Goal: Information Seeking & Learning: Learn about a topic

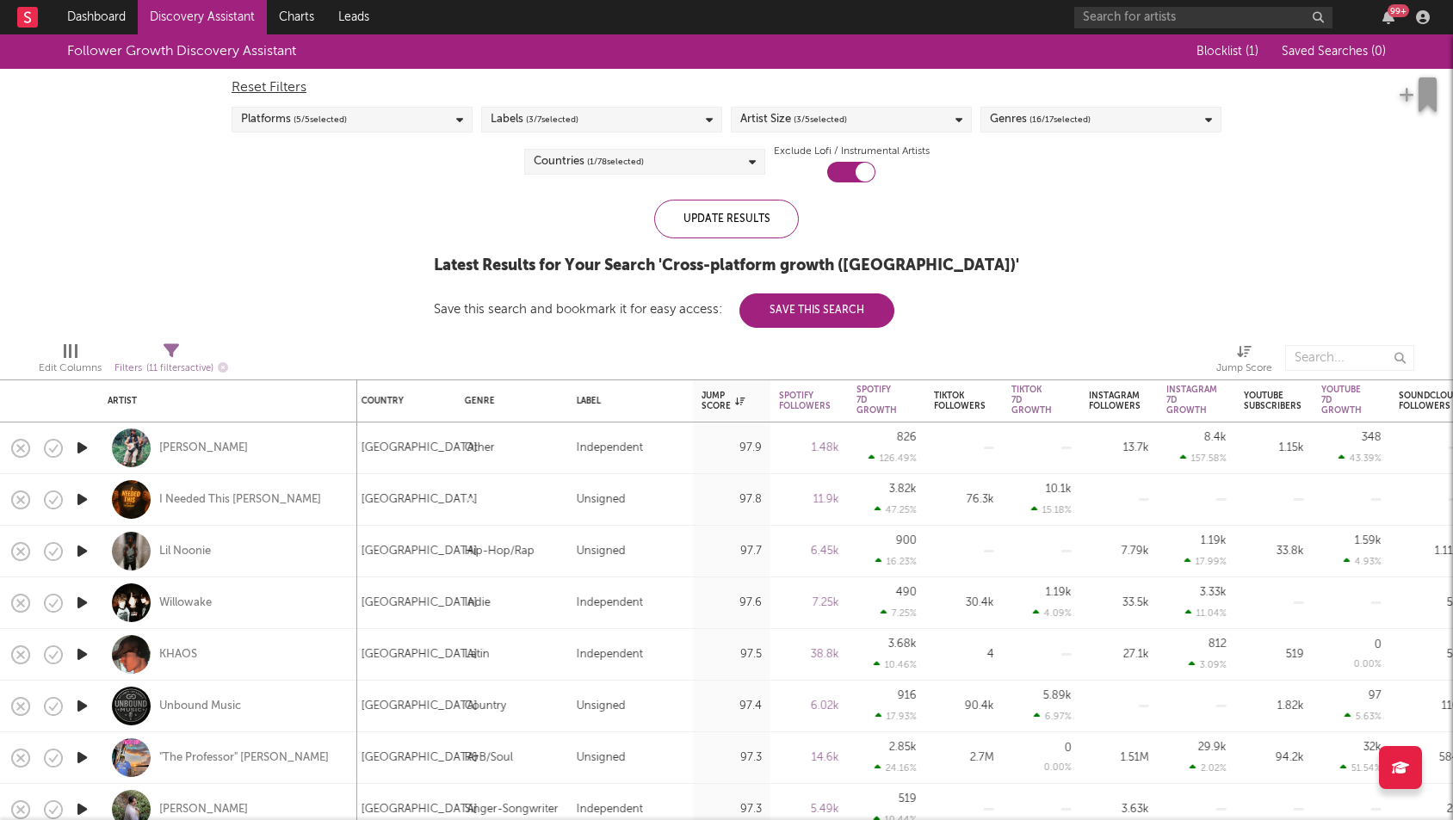
click at [182, 15] on link "Discovery Assistant" at bounding box center [202, 17] width 129 height 34
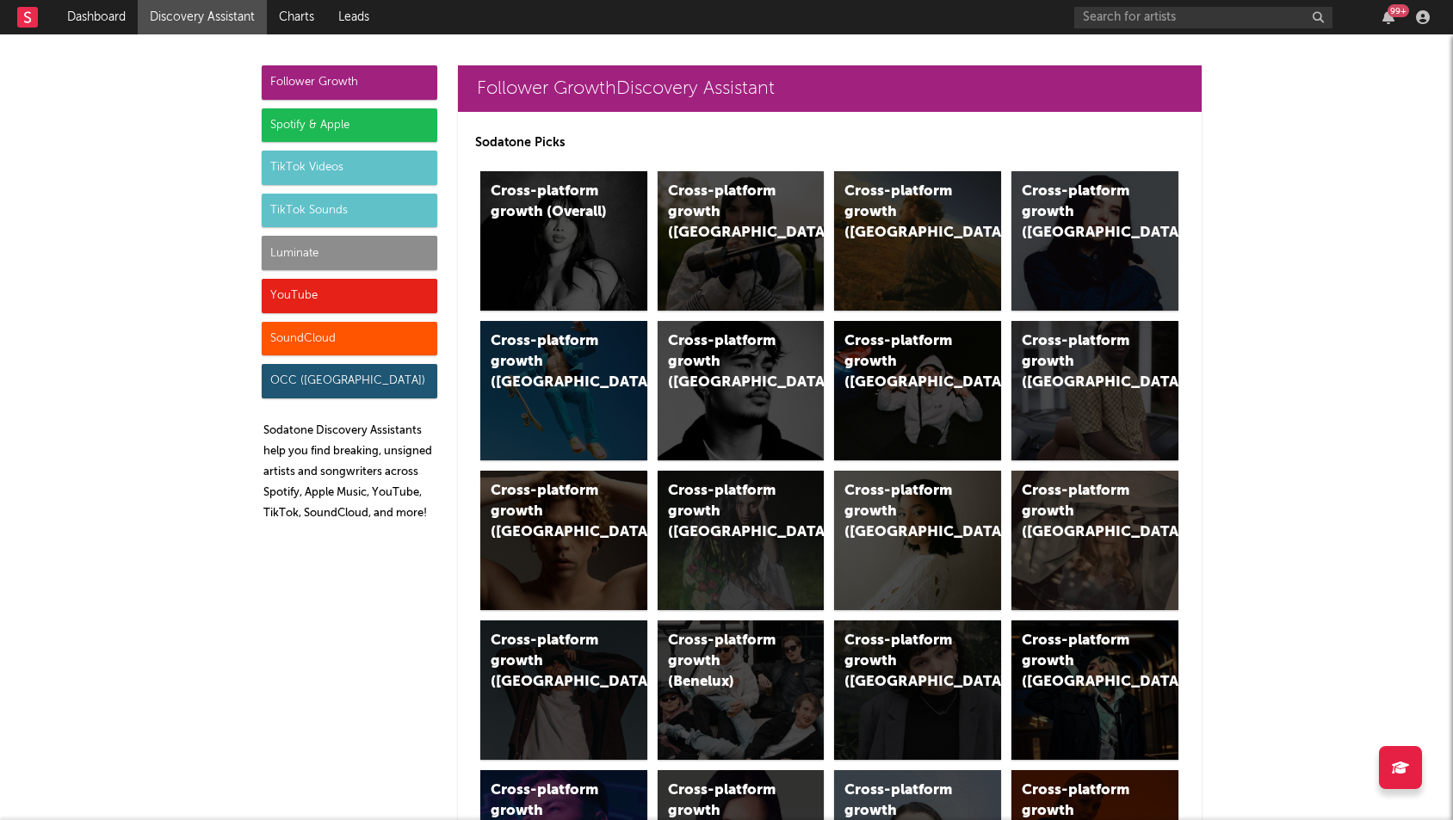
click at [345, 127] on div "Spotify & Apple" at bounding box center [350, 125] width 176 height 34
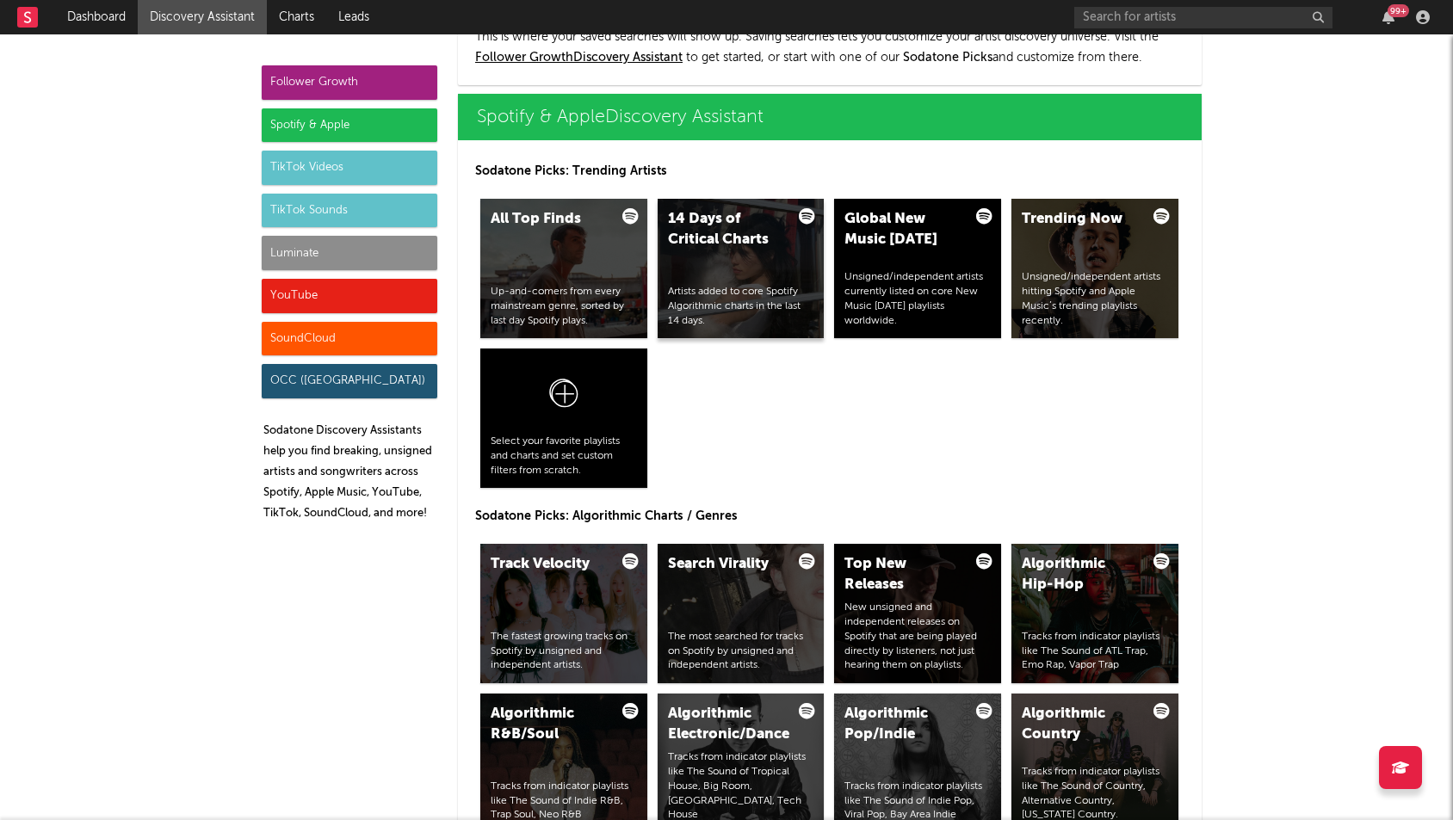
scroll to position [1720, 0]
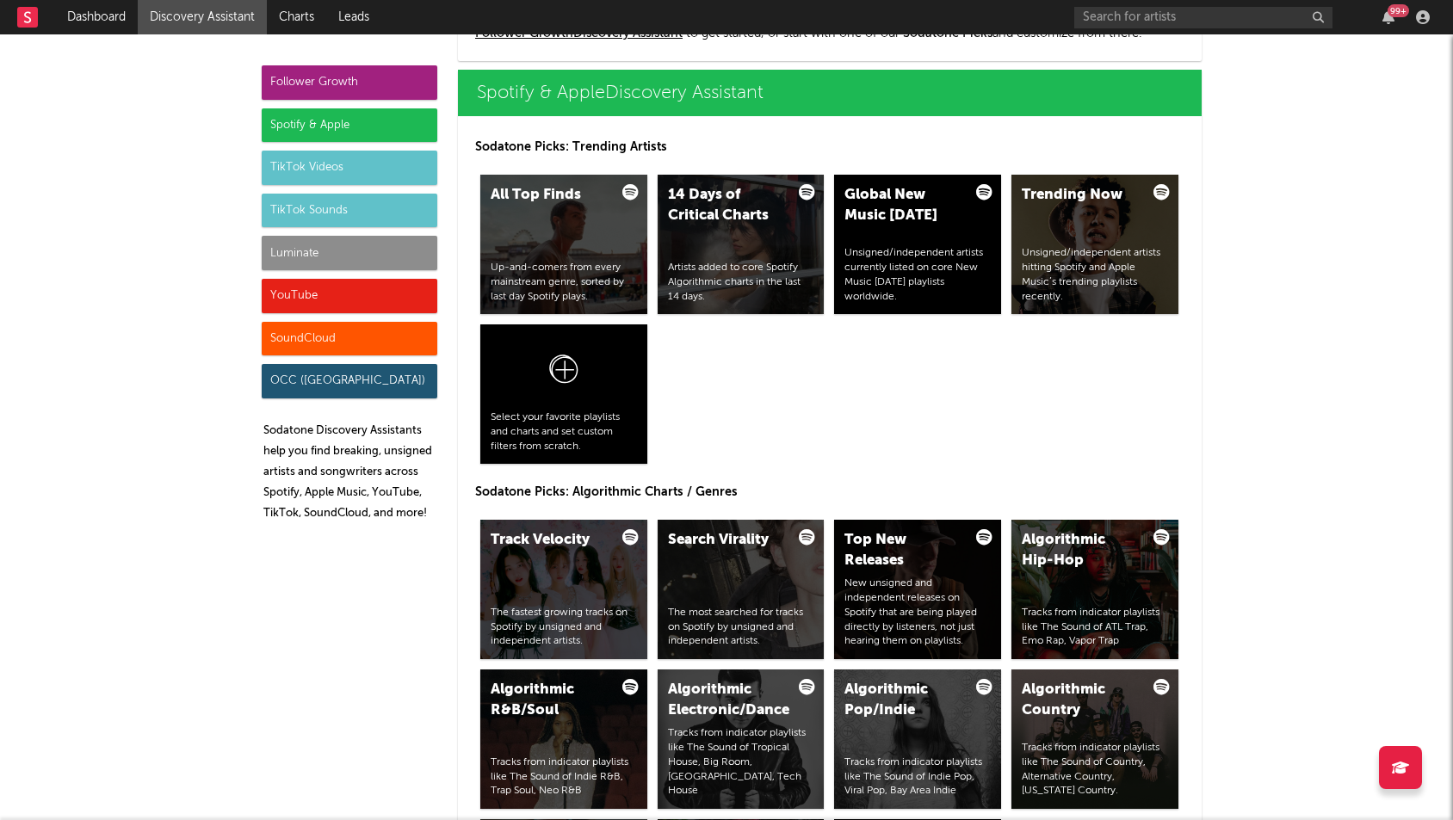
click at [353, 168] on div "TikTok Videos" at bounding box center [350, 168] width 176 height 34
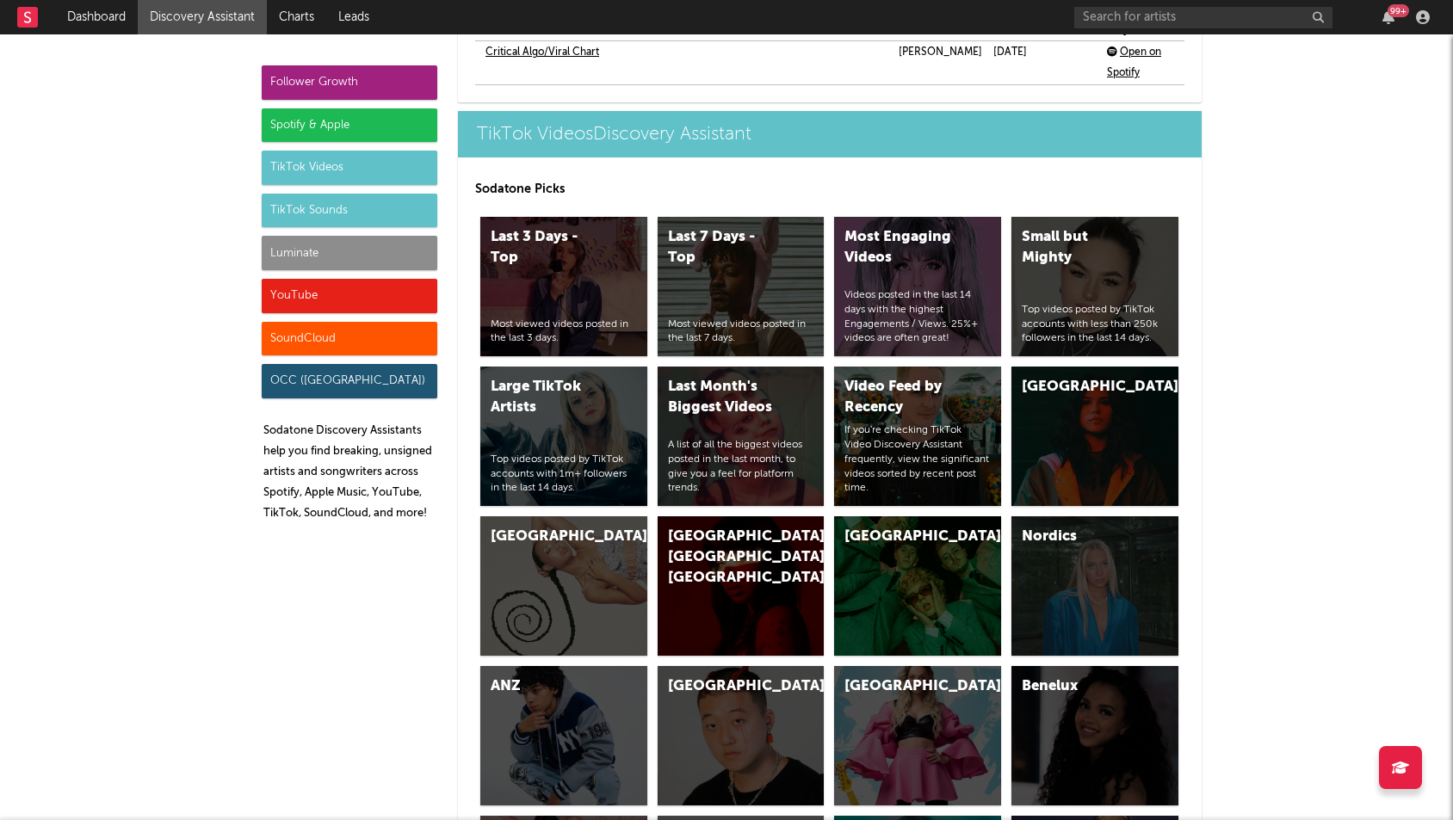
click at [388, 218] on div "TikTok Sounds" at bounding box center [350, 211] width 176 height 34
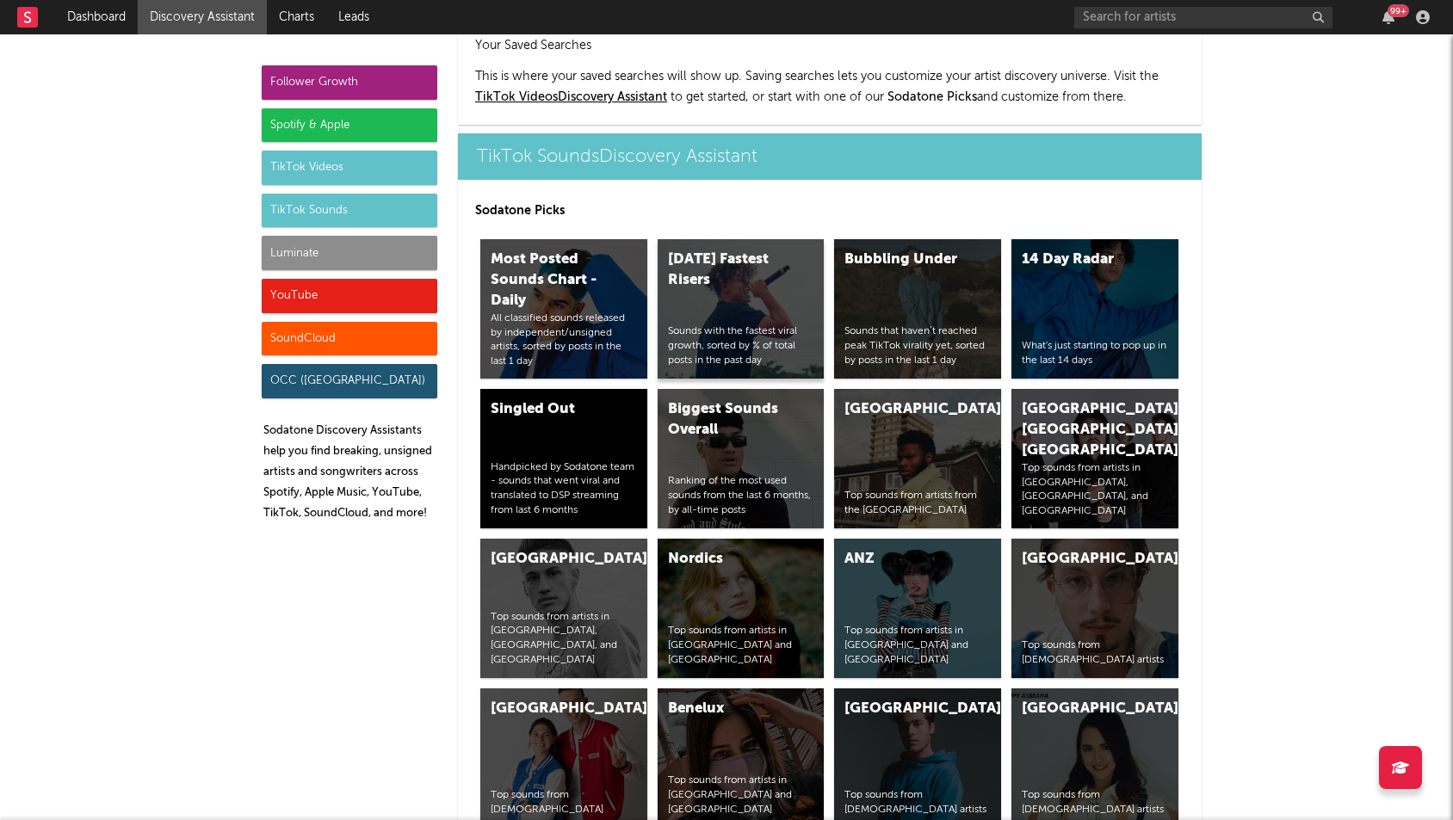
scroll to position [5751, 0]
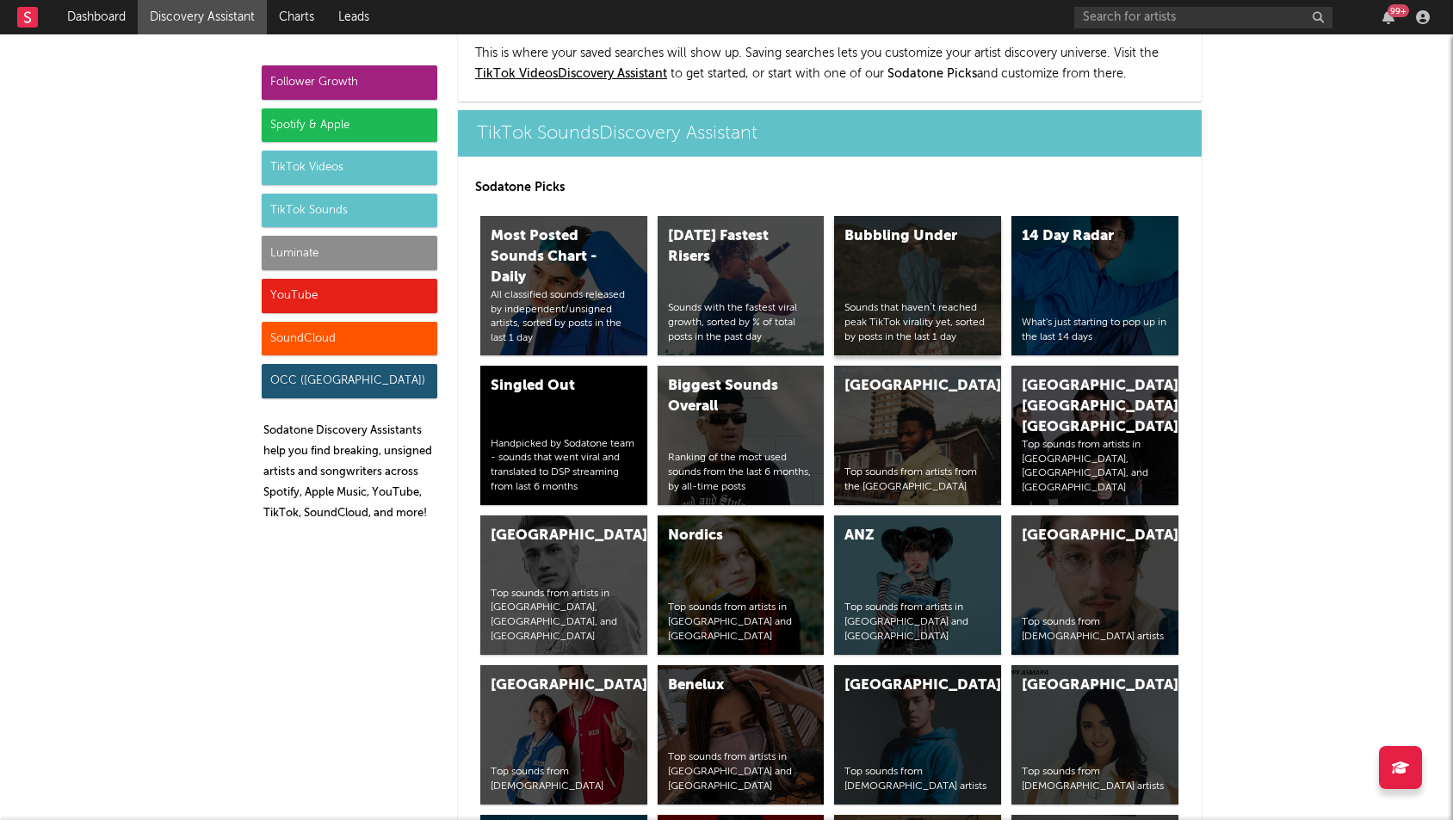
click at [881, 226] on div "Bubbling Under" at bounding box center [902, 236] width 117 height 21
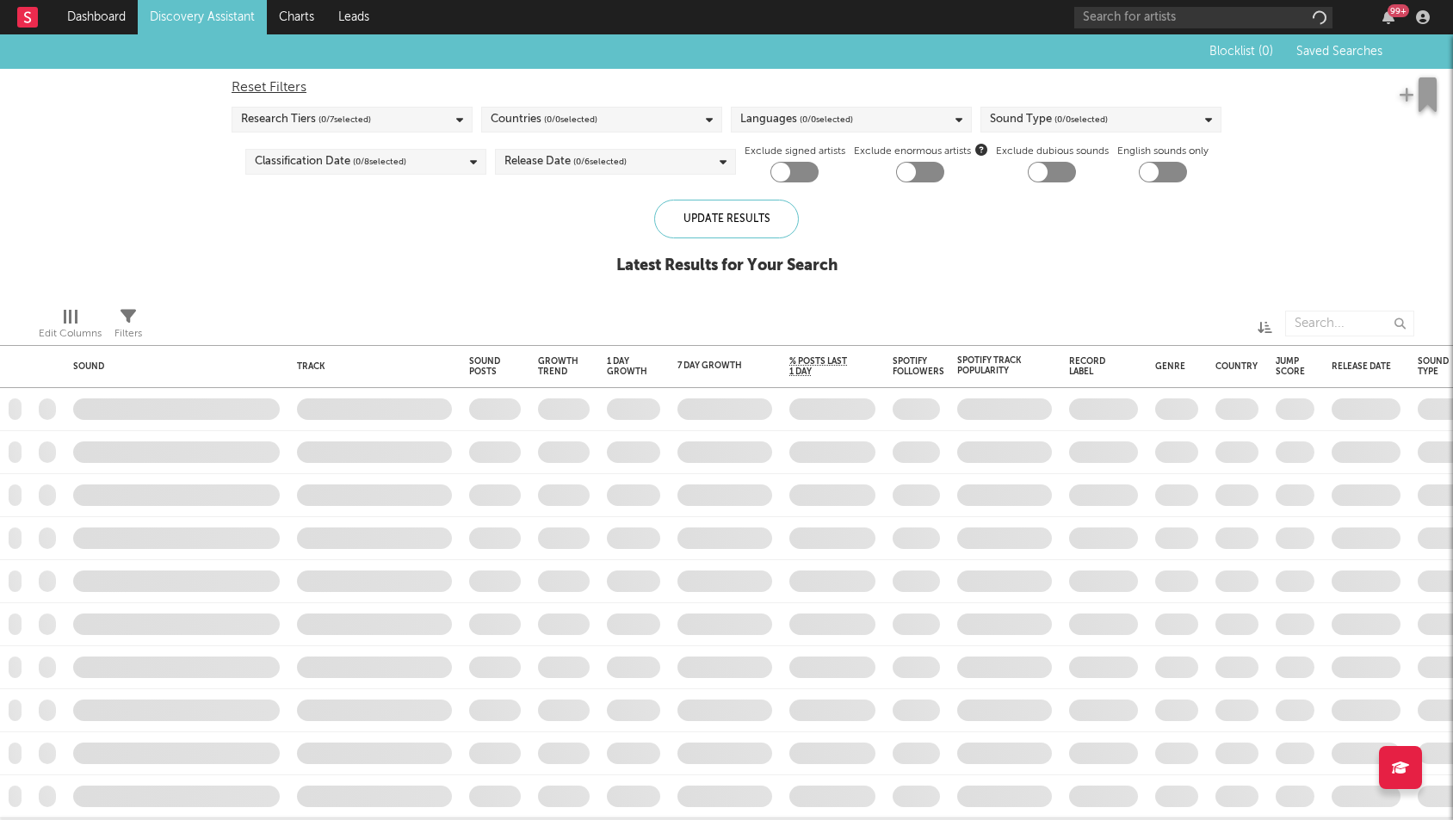
checkbox input "true"
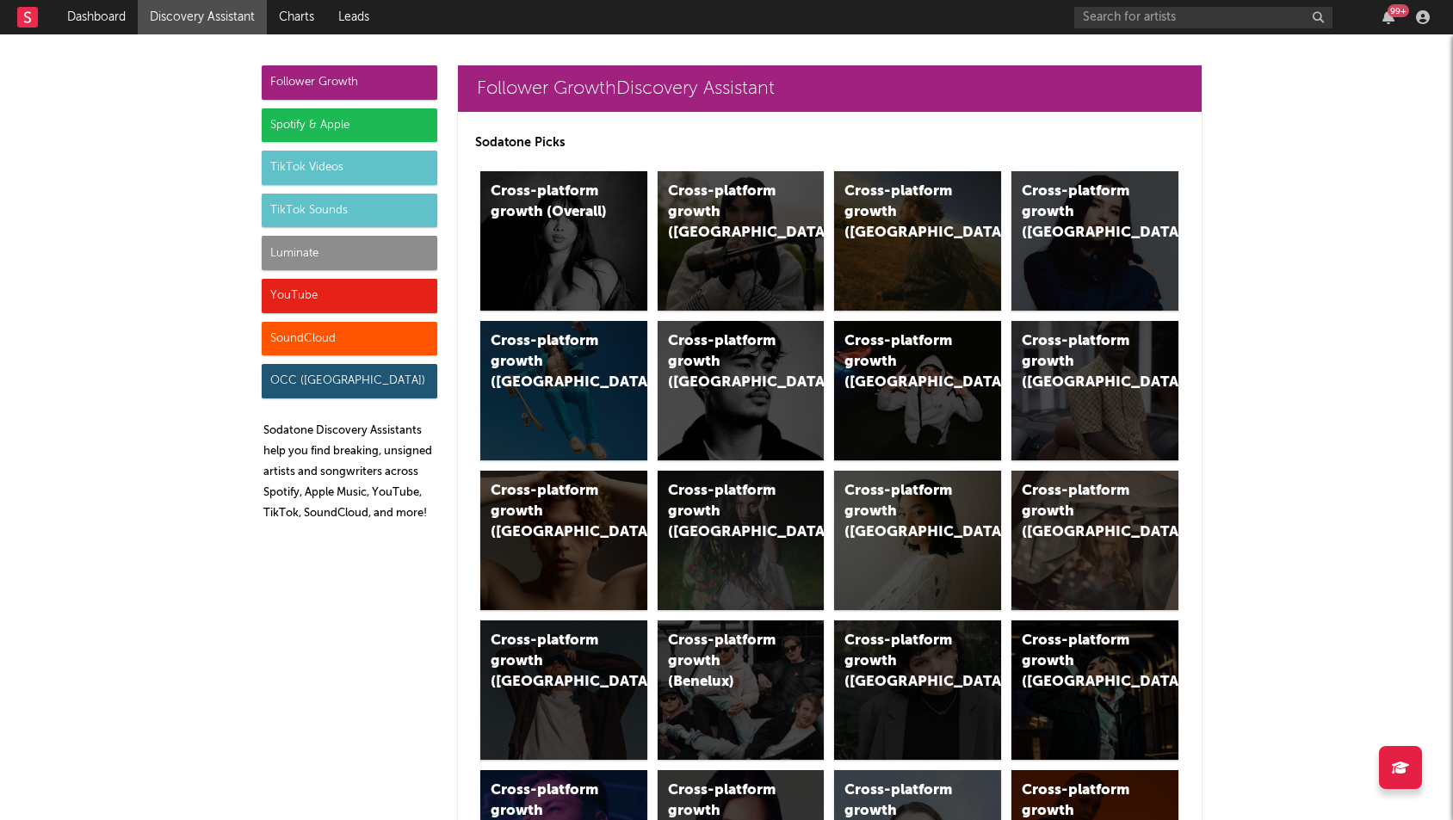
click at [362, 206] on div "TikTok Sounds" at bounding box center [350, 211] width 176 height 34
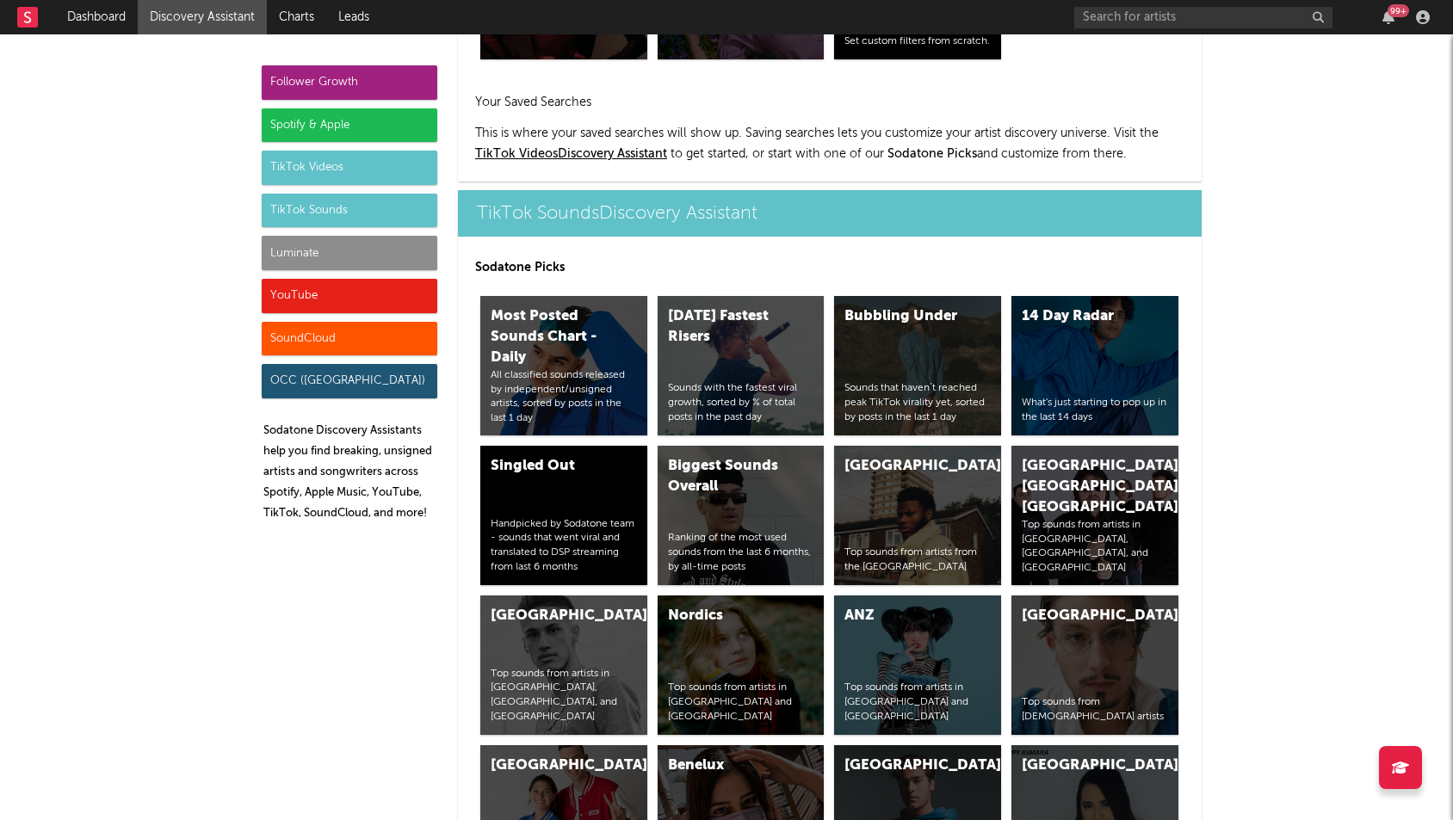
scroll to position [5750, 0]
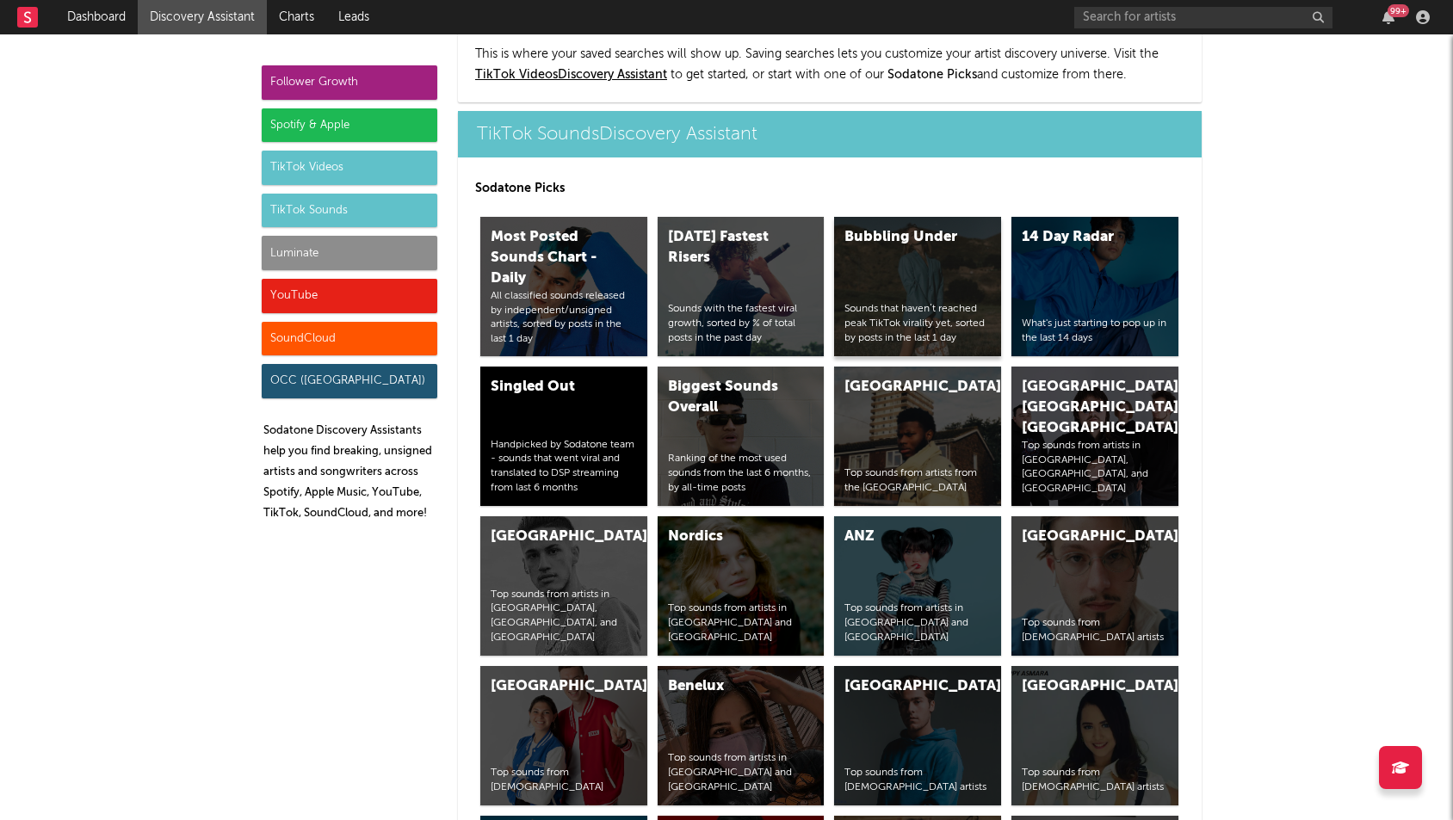
click at [914, 243] on div "Bubbling Under Sounds that haven’t reached peak TikTok virality yet, sorted by …" at bounding box center [917, 286] width 167 height 139
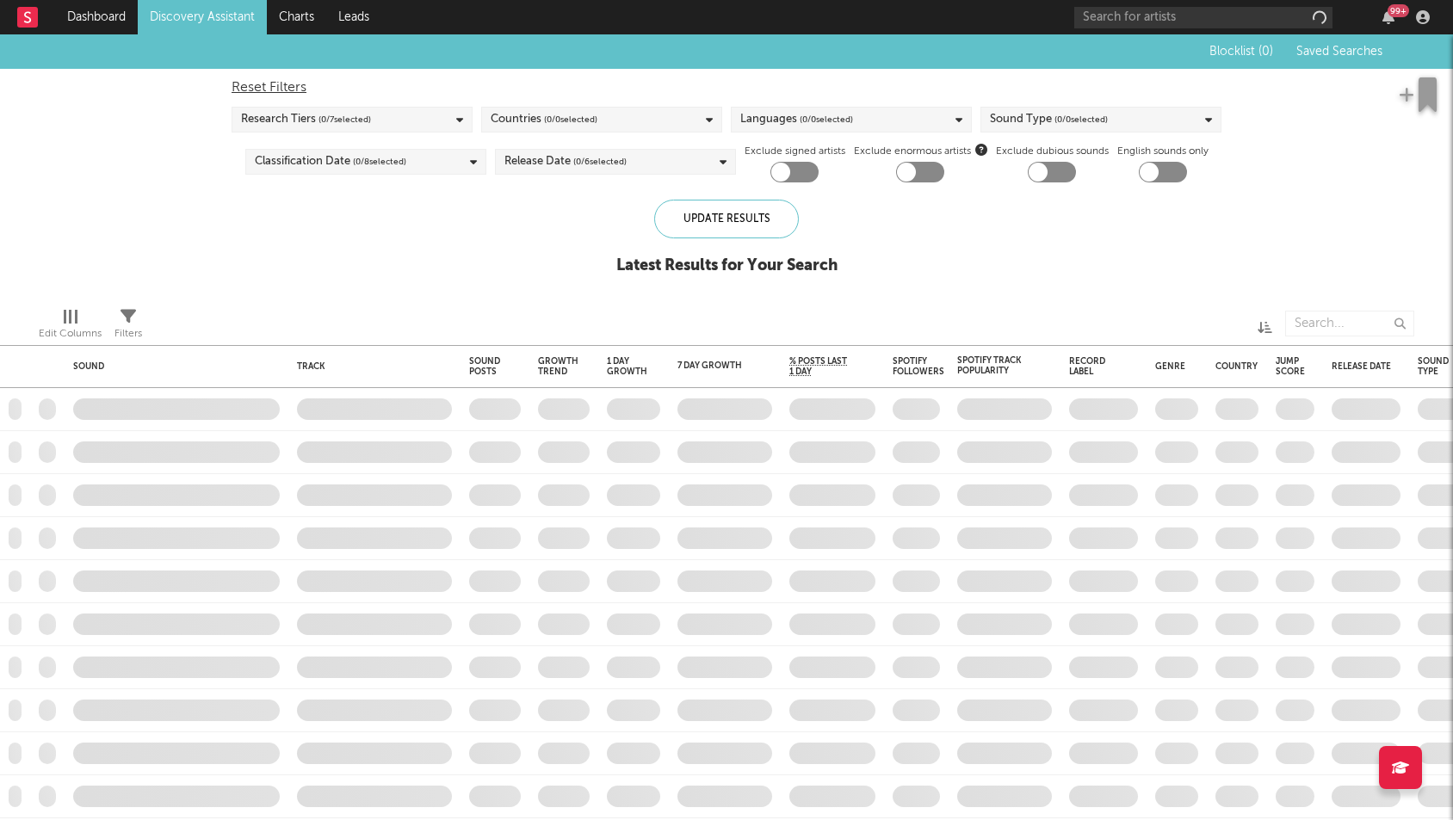
checkbox input "true"
